Goal: Navigation & Orientation: Find specific page/section

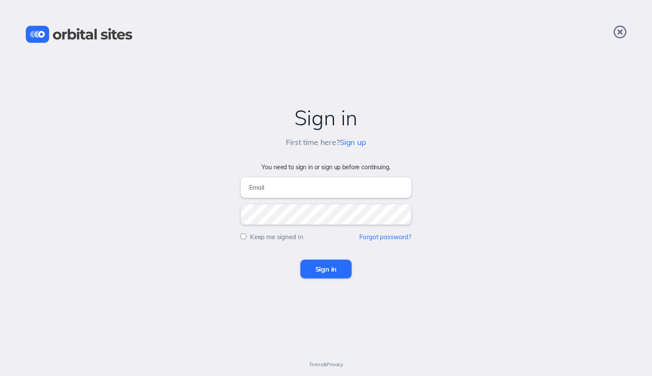
type input "[EMAIL_ADDRESS][DOMAIN_NAME]"
click at [327, 267] on input "Sign in" at bounding box center [326, 269] width 52 height 19
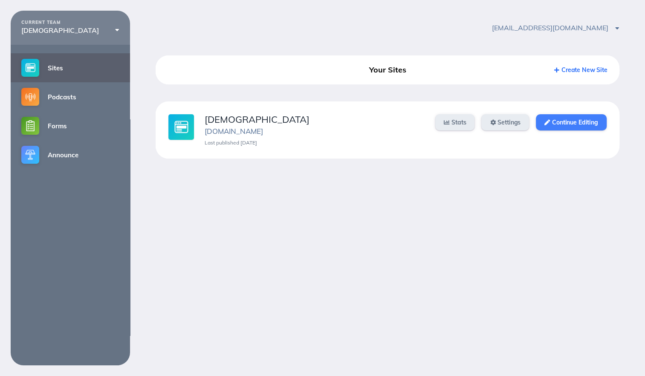
click at [575, 122] on link "Continue Editing" at bounding box center [571, 122] width 70 height 16
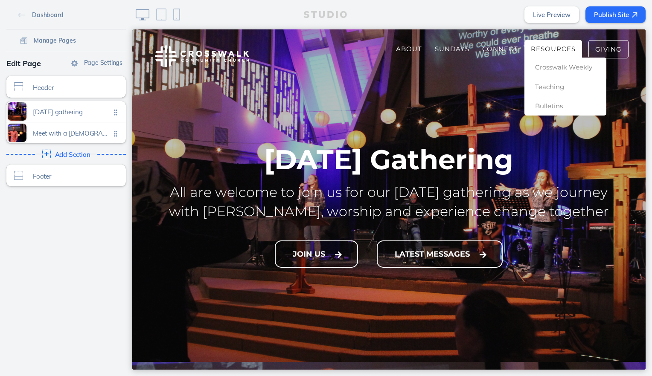
click at [530, 51] on span "Resources" at bounding box center [552, 49] width 45 height 8
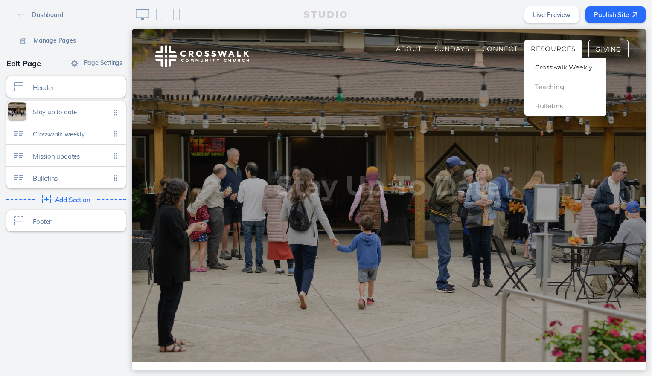
click at [536, 69] on span "Crosswalk Weekly" at bounding box center [563, 67] width 57 height 8
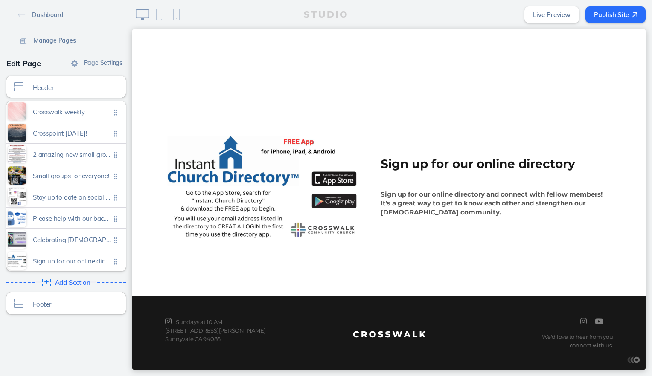
scroll to position [1612, 0]
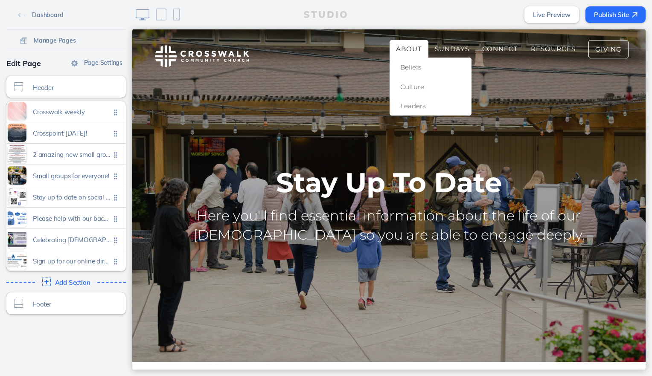
click at [397, 47] on span "About" at bounding box center [409, 49] width 26 height 8
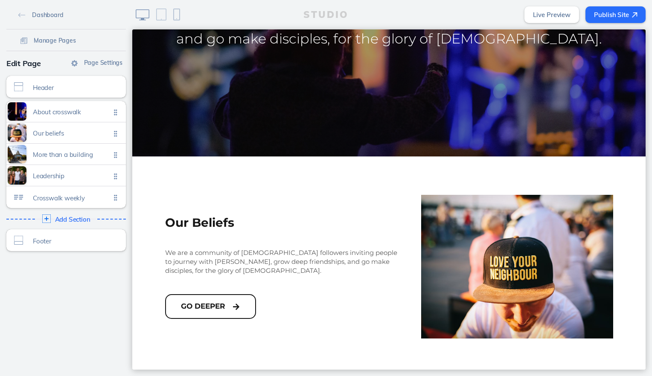
scroll to position [298, 0]
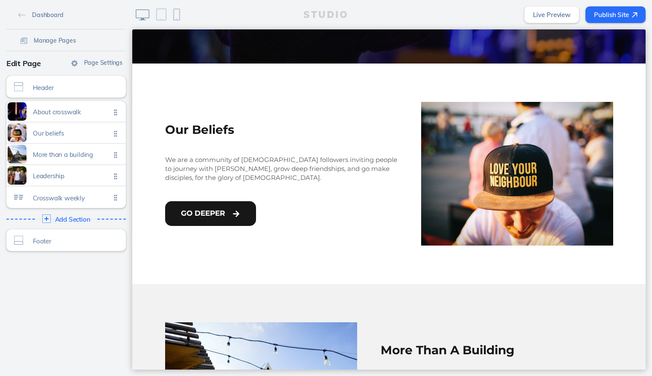
click at [191, 214] on button "Go Deeper" at bounding box center [210, 213] width 91 height 25
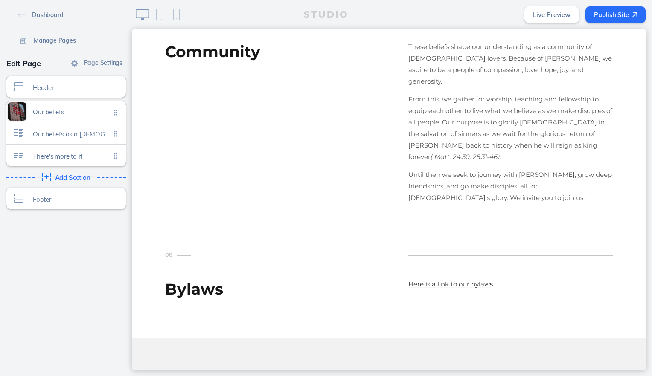
scroll to position [1687, 0]
click at [537, 18] on link "Live Preview" at bounding box center [551, 14] width 55 height 17
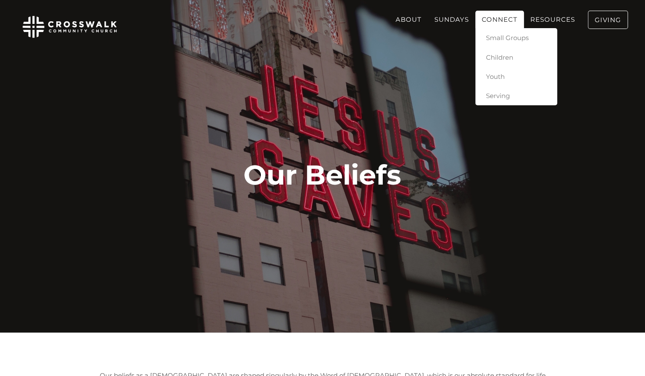
click at [510, 18] on span "Connect" at bounding box center [500, 19] width 36 height 8
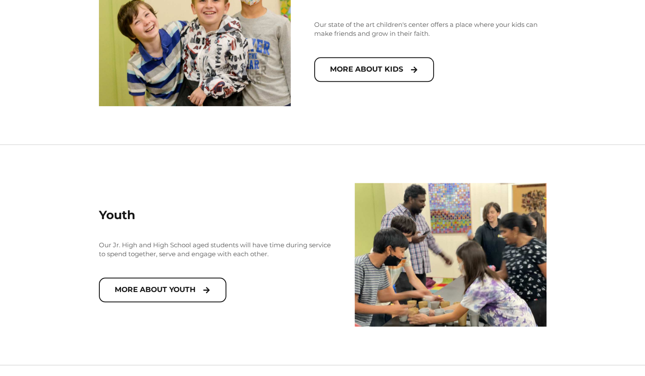
scroll to position [895, 0]
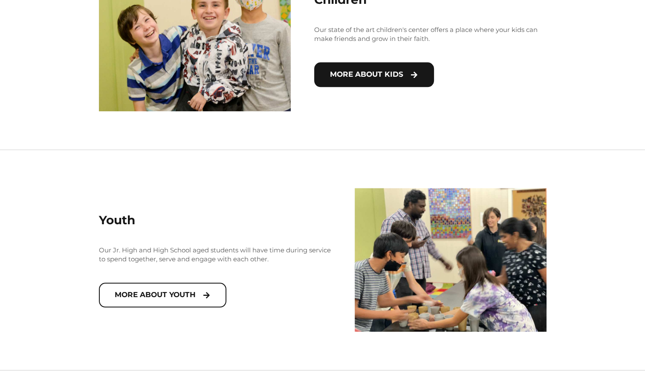
click at [368, 81] on button "More about Kids" at bounding box center [374, 74] width 120 height 25
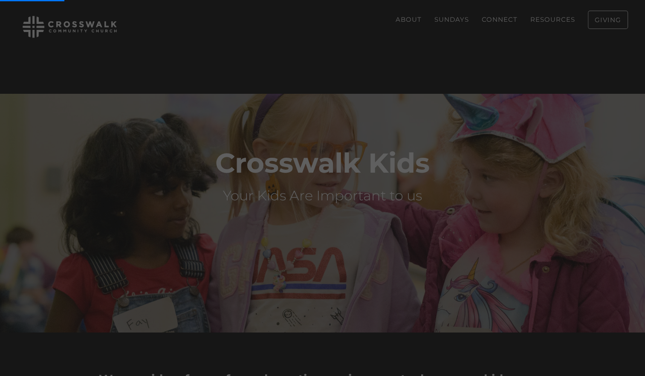
scroll to position [895, 0]
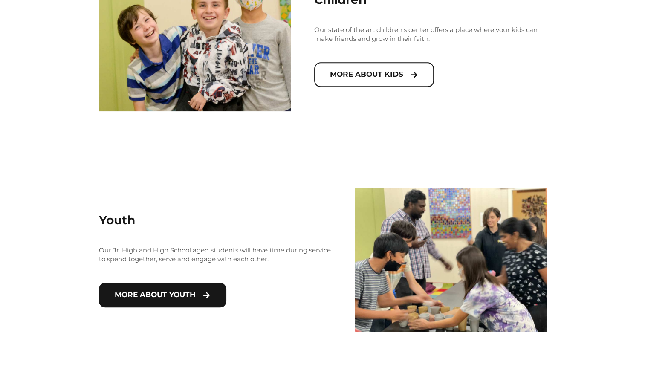
click at [130, 291] on button "More About Youth" at bounding box center [162, 295] width 127 height 25
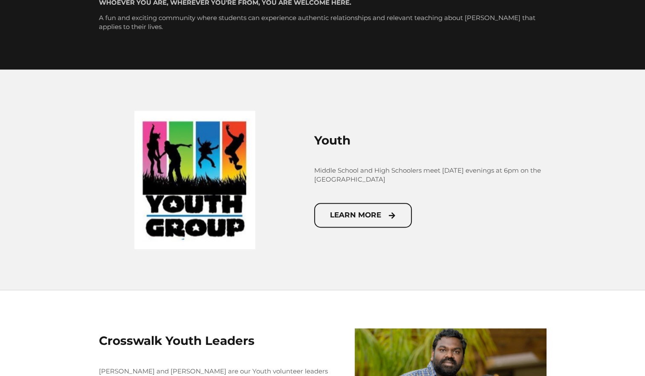
scroll to position [524, 0]
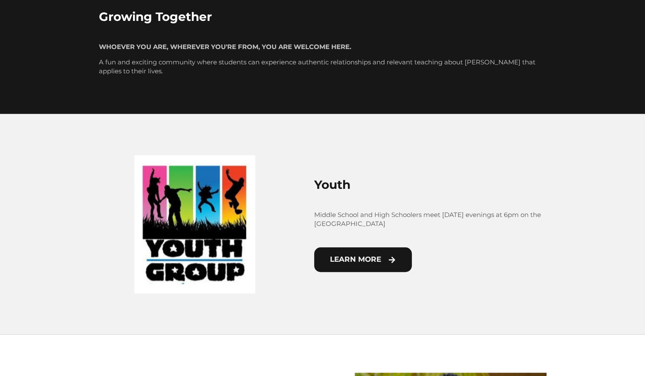
click at [379, 265] on button "Learn More" at bounding box center [363, 259] width 98 height 25
click at [371, 259] on button "Learn More" at bounding box center [363, 259] width 98 height 25
click at [379, 262] on button "Learn More" at bounding box center [363, 259] width 98 height 25
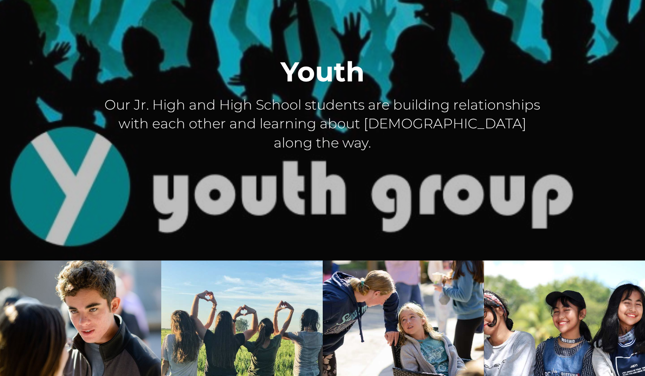
scroll to position [0, 0]
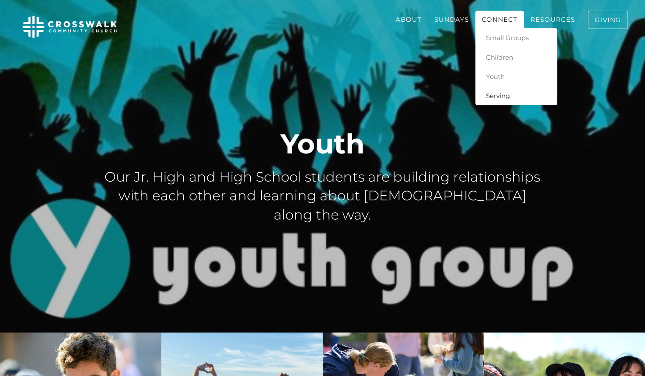
click at [495, 98] on span "Serving" at bounding box center [498, 96] width 24 height 8
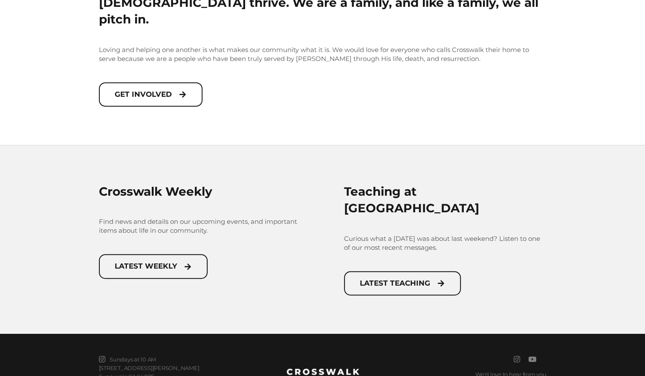
scroll to position [394, 0]
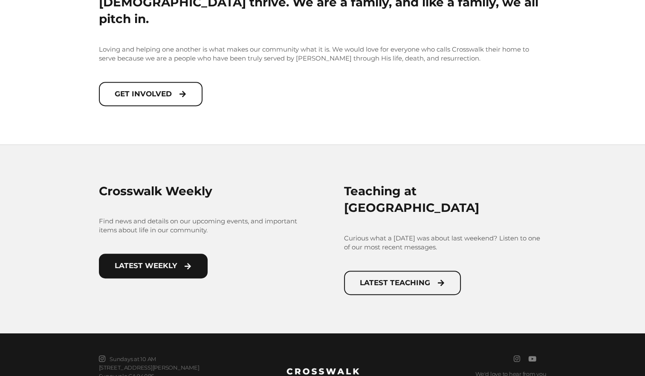
click at [115, 255] on button "Latest Weekly" at bounding box center [153, 266] width 109 height 25
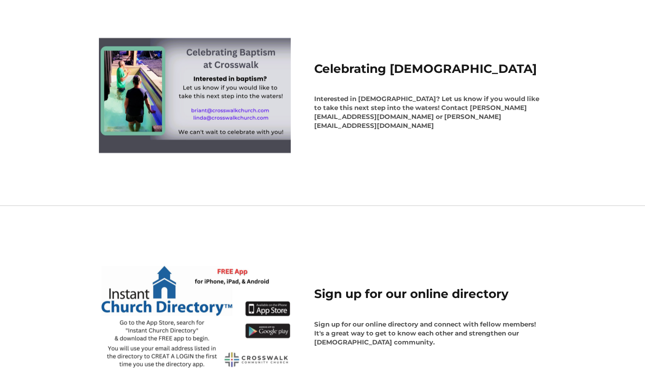
scroll to position [1576, 0]
